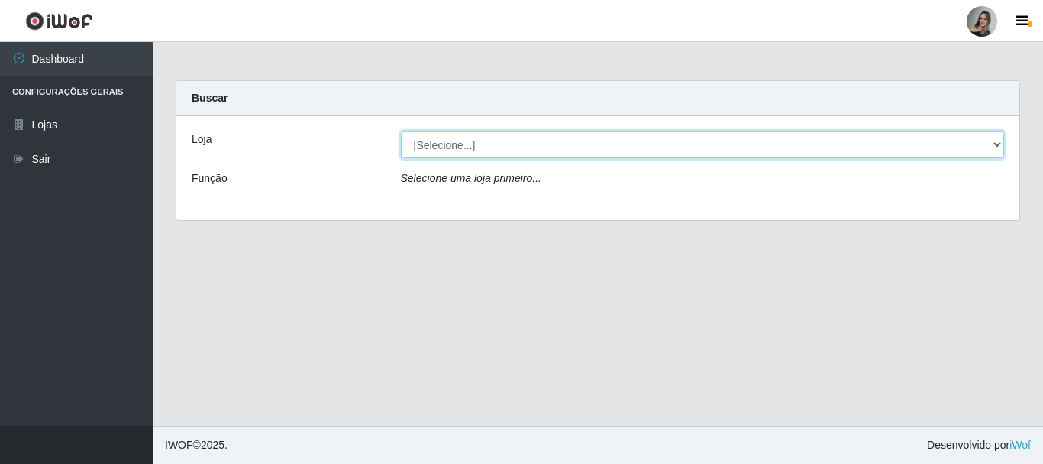
click at [764, 146] on select "[Selecione...] Supermercado Sao Francisco - Amarante" at bounding box center [703, 144] width 604 height 27
select select "383"
click at [401, 131] on select "[Selecione...] Supermercado Sao Francisco - Amarante" at bounding box center [703, 144] width 604 height 27
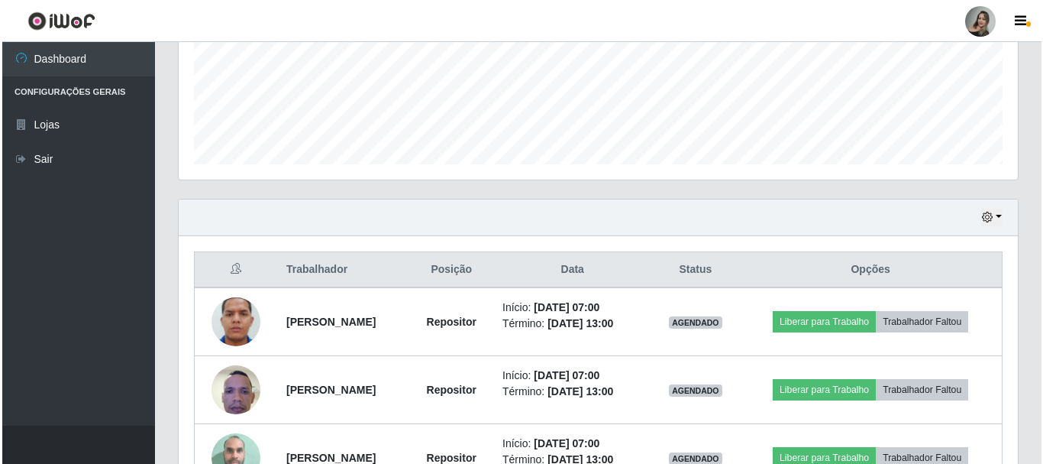
scroll to position [483, 0]
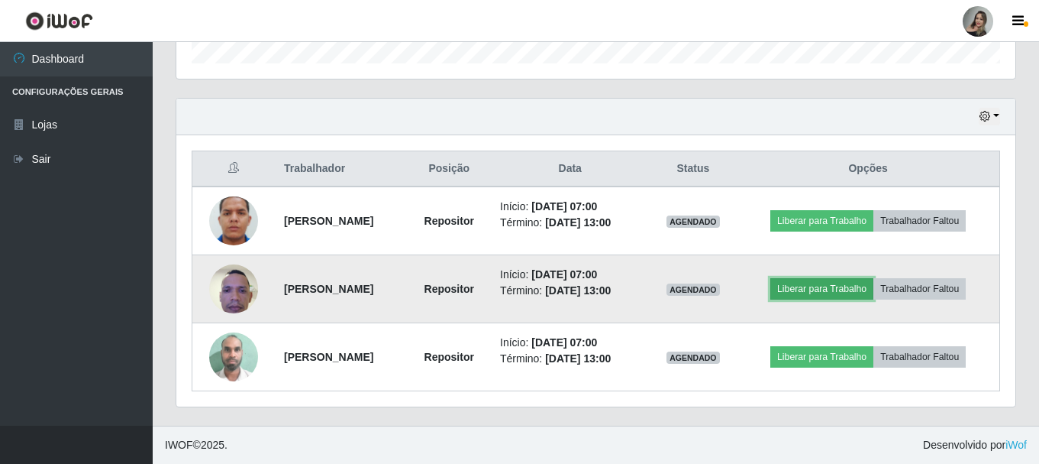
click at [764, 293] on button "Liberar para Trabalho" at bounding box center [822, 288] width 103 height 21
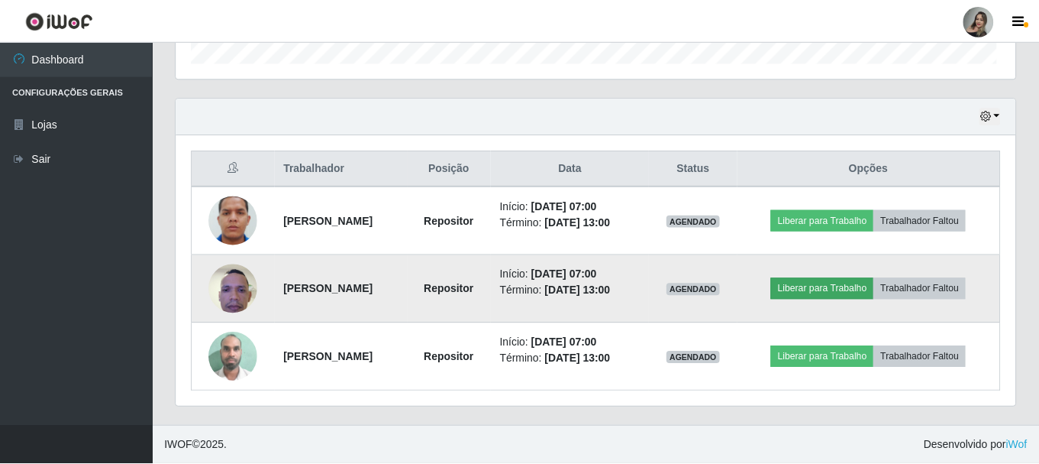
scroll to position [317, 832]
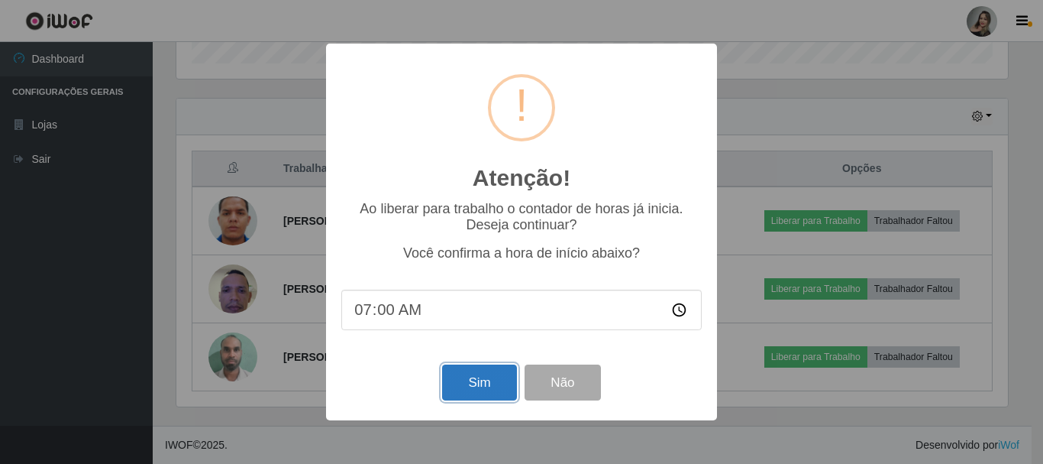
click at [464, 376] on button "Sim" at bounding box center [479, 382] width 74 height 36
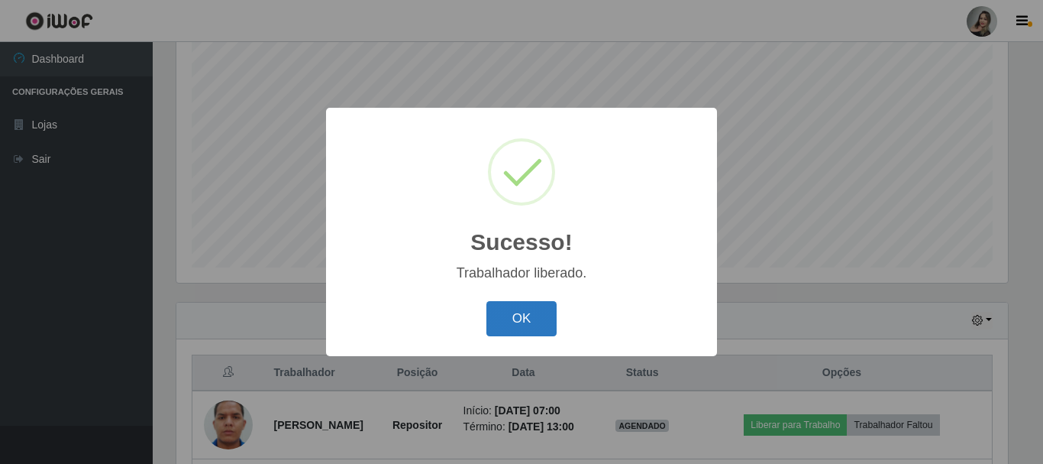
click at [532, 302] on button "OK" at bounding box center [521, 319] width 71 height 36
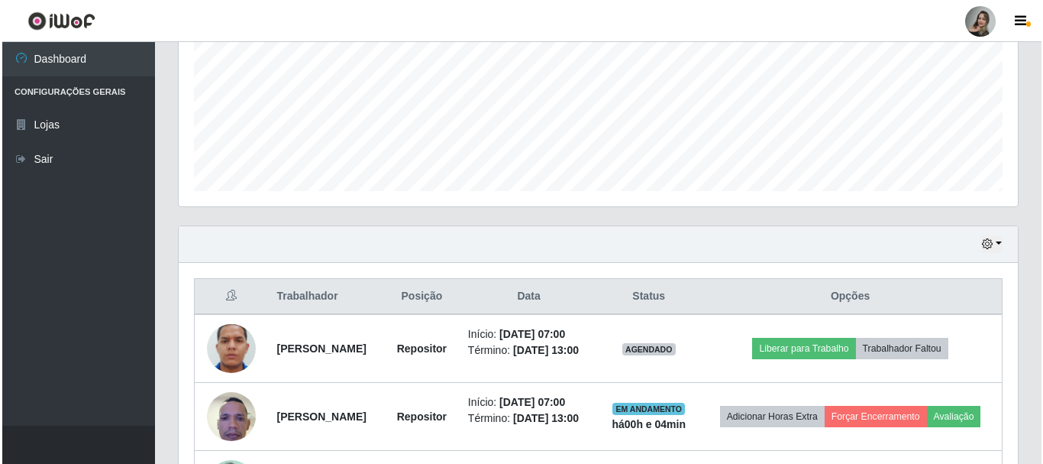
scroll to position [508, 0]
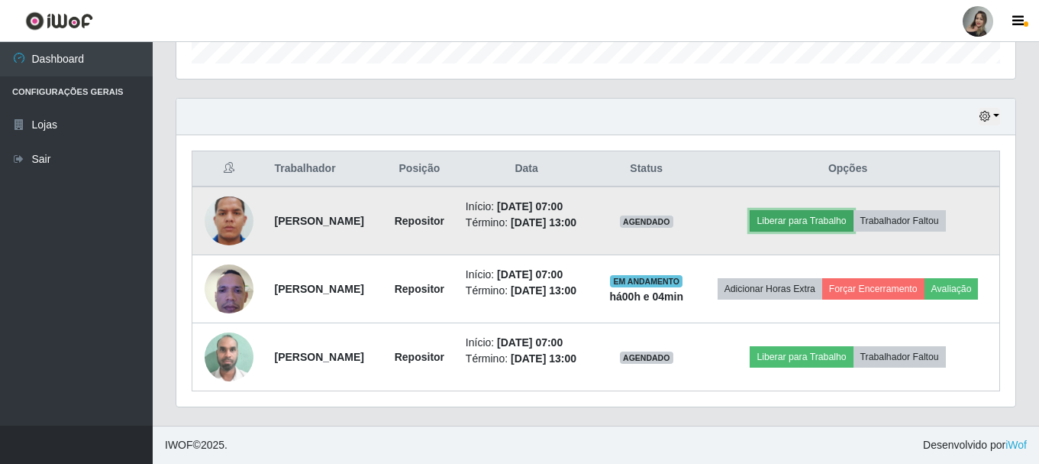
click at [764, 210] on button "Liberar para Trabalho" at bounding box center [801, 220] width 103 height 21
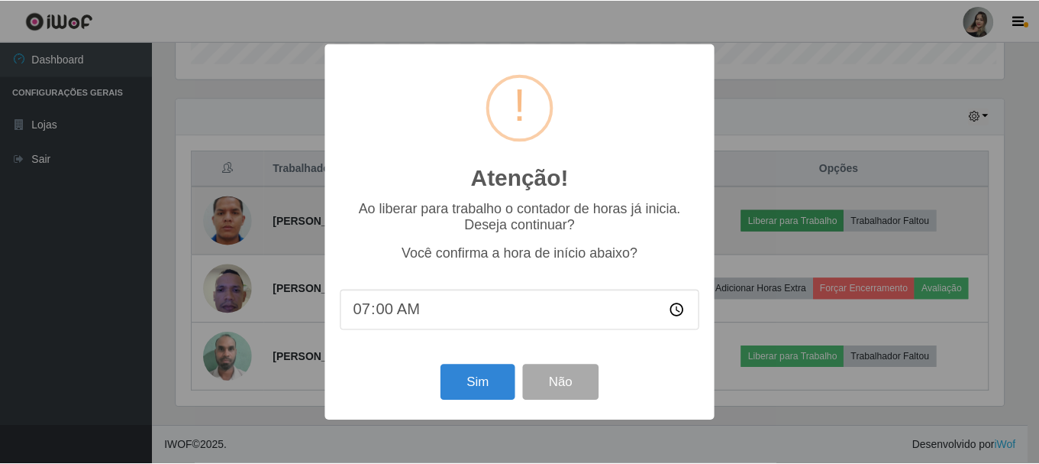
scroll to position [317, 832]
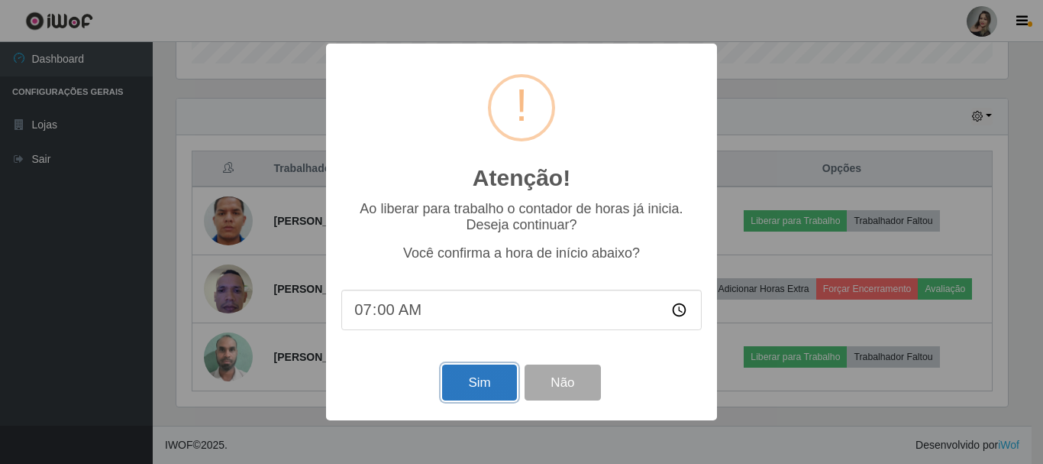
click at [467, 380] on button "Sim" at bounding box center [479, 382] width 74 height 36
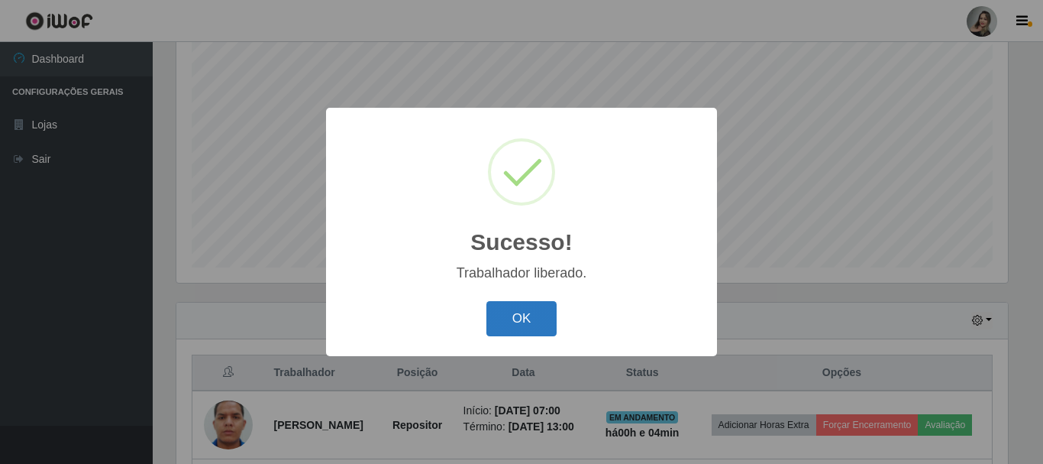
click at [500, 326] on button "OK" at bounding box center [521, 319] width 71 height 36
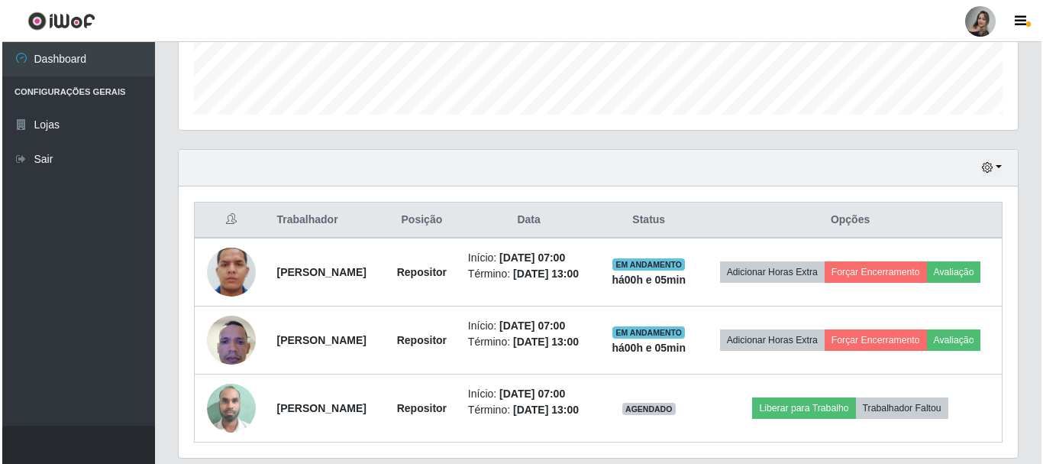
scroll to position [508, 0]
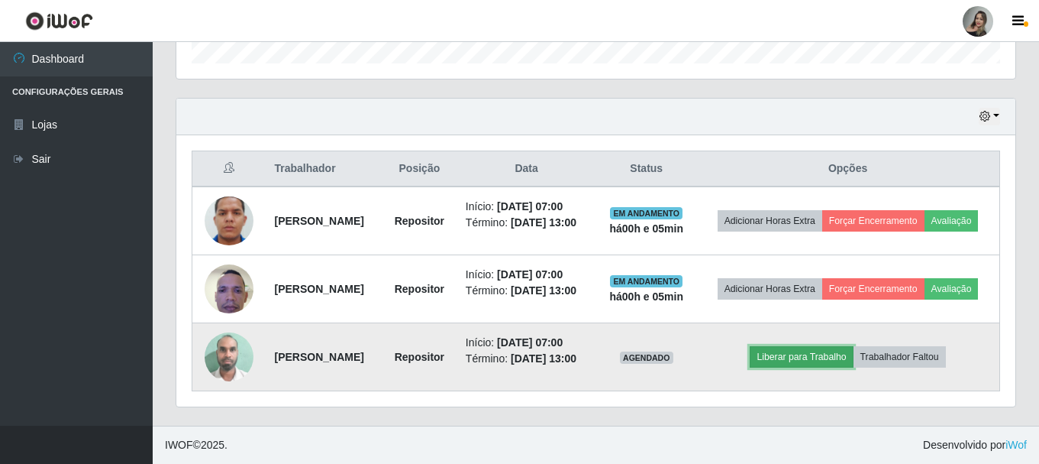
click at [764, 360] on button "Liberar para Trabalho" at bounding box center [801, 356] width 103 height 21
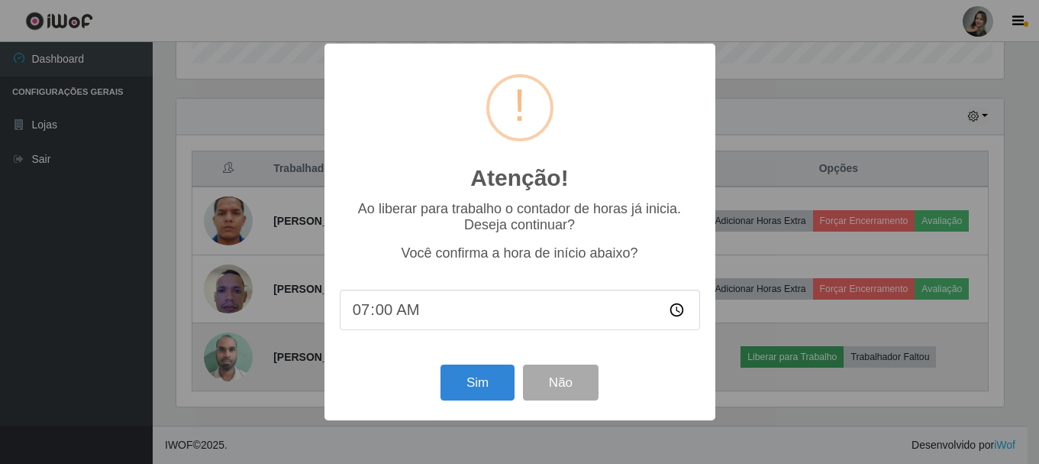
scroll to position [317, 832]
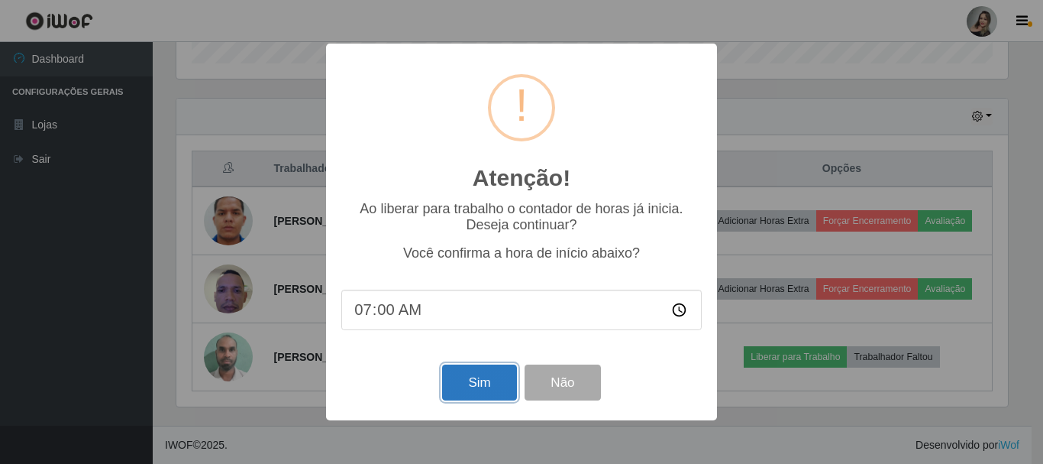
click at [470, 385] on button "Sim" at bounding box center [479, 382] width 74 height 36
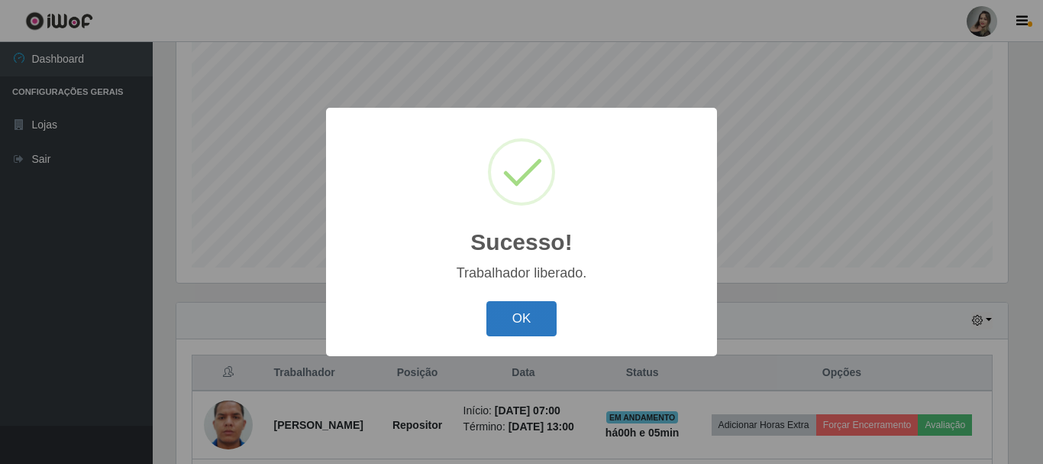
click at [526, 310] on button "OK" at bounding box center [521, 319] width 71 height 36
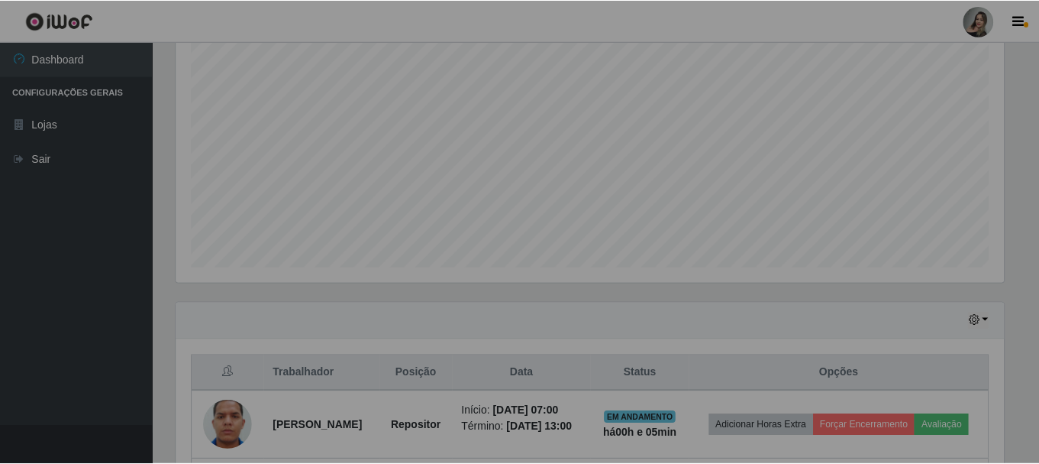
scroll to position [317, 839]
